Goal: Task Accomplishment & Management: Use online tool/utility

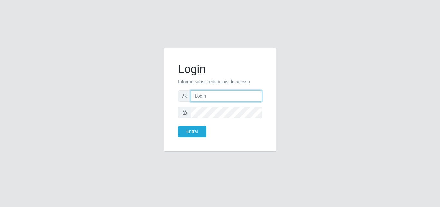
click at [211, 96] on input "text" at bounding box center [226, 95] width 71 height 11
type input "[EMAIL_ADDRESS][DOMAIN_NAME]"
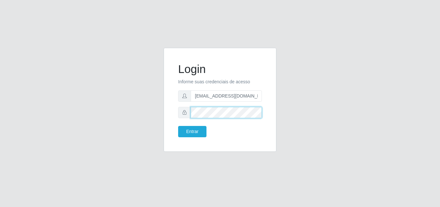
click at [178, 126] on button "Entrar" at bounding box center [192, 131] width 28 height 11
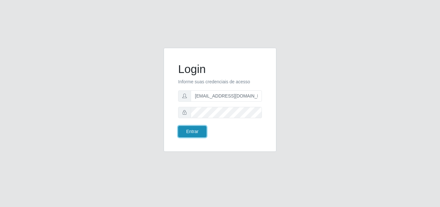
click at [185, 133] on button "Entrar" at bounding box center [192, 131] width 28 height 11
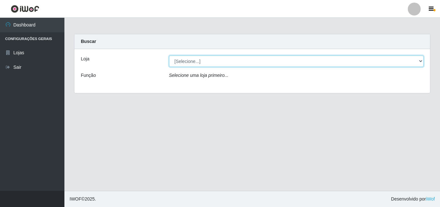
drag, startPoint x: 421, startPoint y: 57, endPoint x: 419, endPoint y: 60, distance: 3.4
click at [421, 58] on select "[Selecione...] Corte Fácil - Unidade Emaús" at bounding box center [296, 60] width 255 height 11
select select "201"
click at [169, 55] on select "[Selecione...] Corte Fácil - Unidade Emaús" at bounding box center [296, 60] width 255 height 11
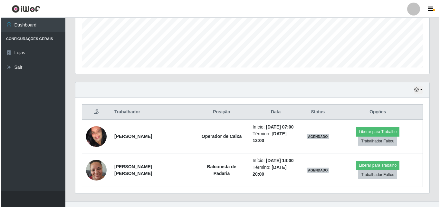
scroll to position [164, 0]
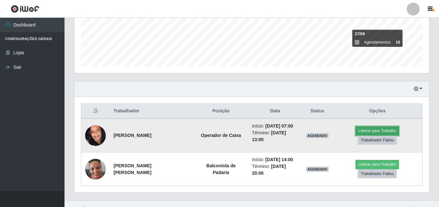
click at [355, 133] on button "Liberar para Trabalho" at bounding box center [377, 130] width 44 height 9
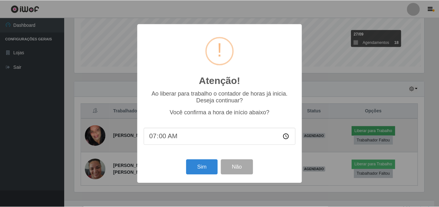
scroll to position [134, 351]
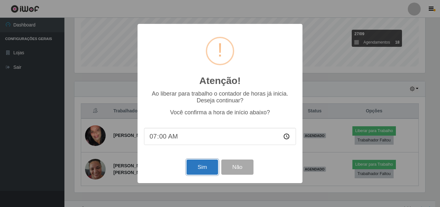
click at [203, 169] on button "Sim" at bounding box center [202, 166] width 31 height 15
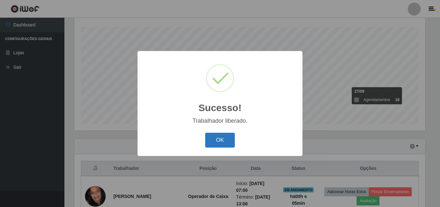
click at [212, 138] on button "OK" at bounding box center [220, 139] width 30 height 15
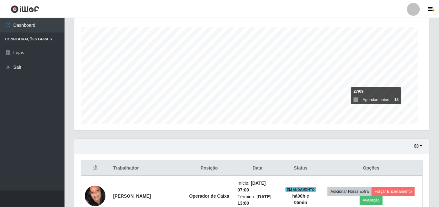
scroll to position [134, 354]
